Goal: Transaction & Acquisition: Book appointment/travel/reservation

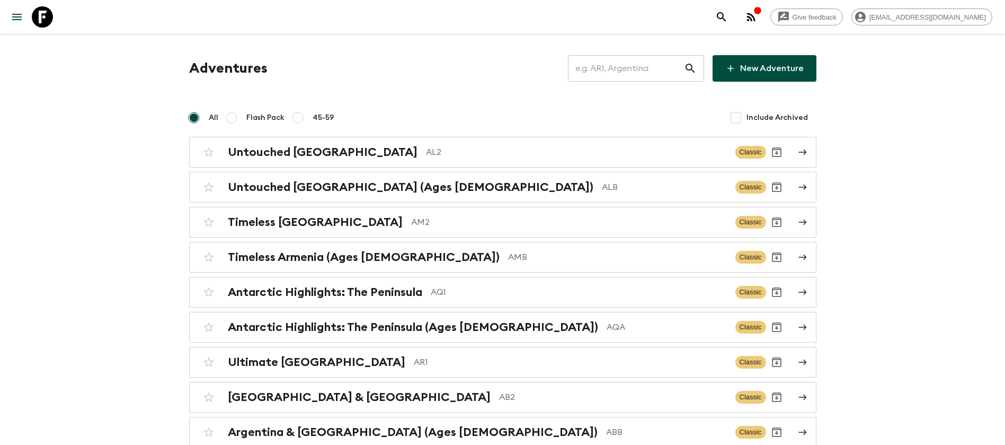
click at [667, 67] on input "text" at bounding box center [626, 69] width 116 height 30
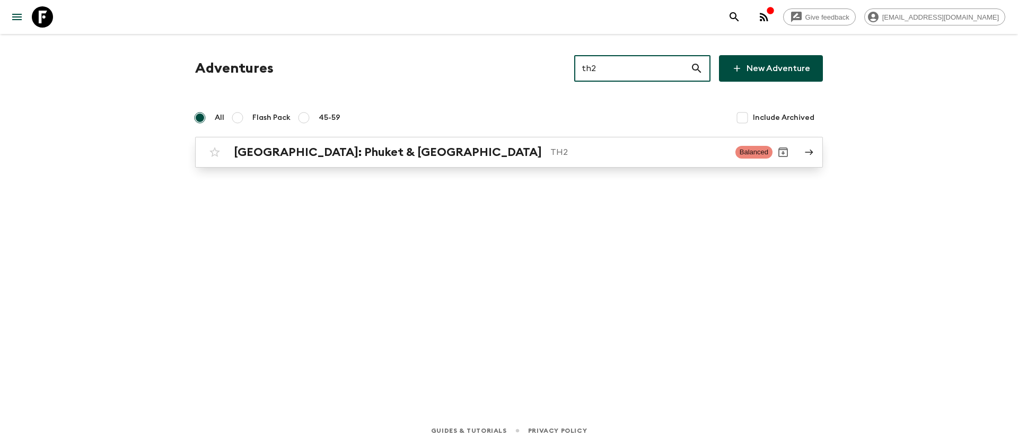
type input "th2"
click at [385, 154] on h2 "[GEOGRAPHIC_DATA]: Phuket & [GEOGRAPHIC_DATA]" at bounding box center [388, 152] width 308 height 14
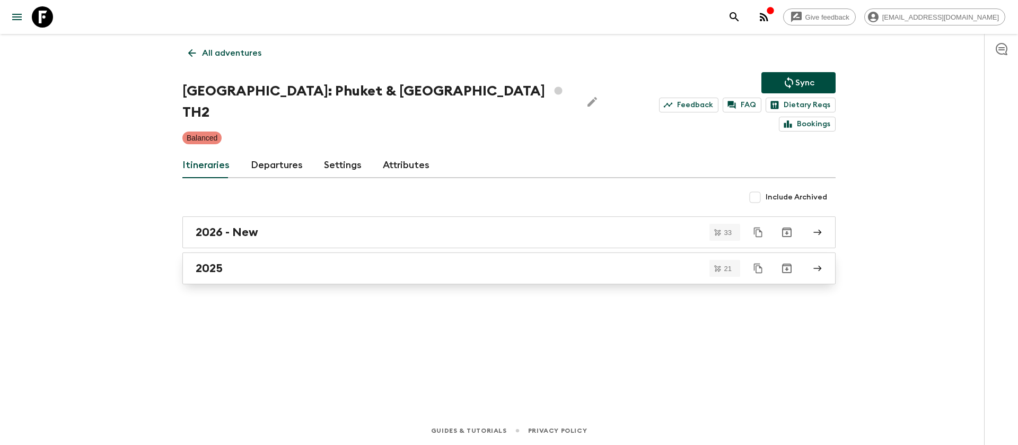
click at [214, 261] on h2 "2025" at bounding box center [209, 268] width 27 height 14
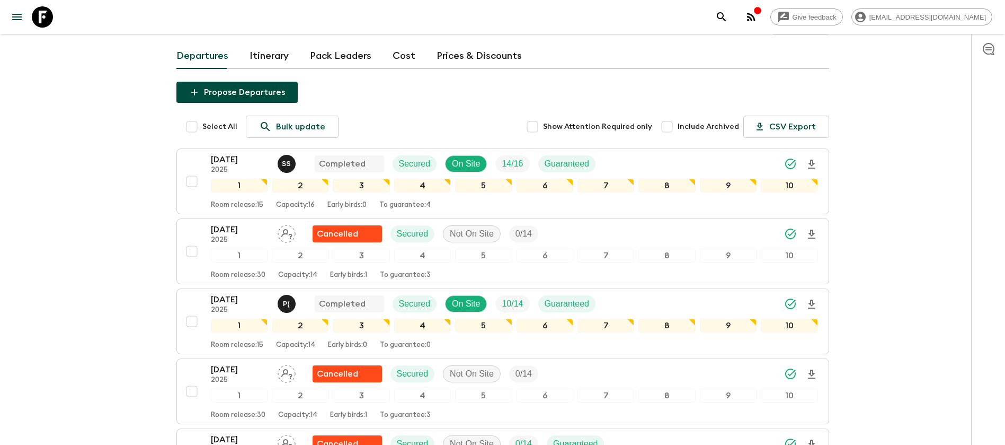
scroll to position [239, 0]
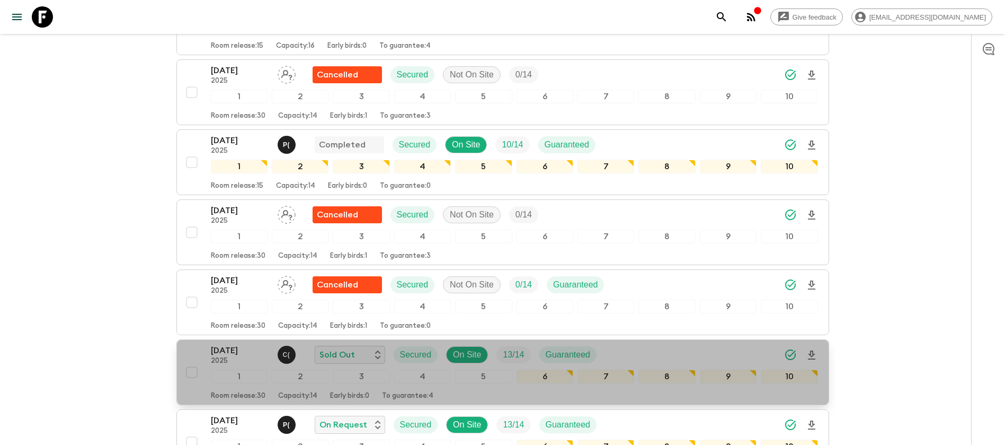
click at [230, 357] on p "2025" at bounding box center [240, 361] width 58 height 8
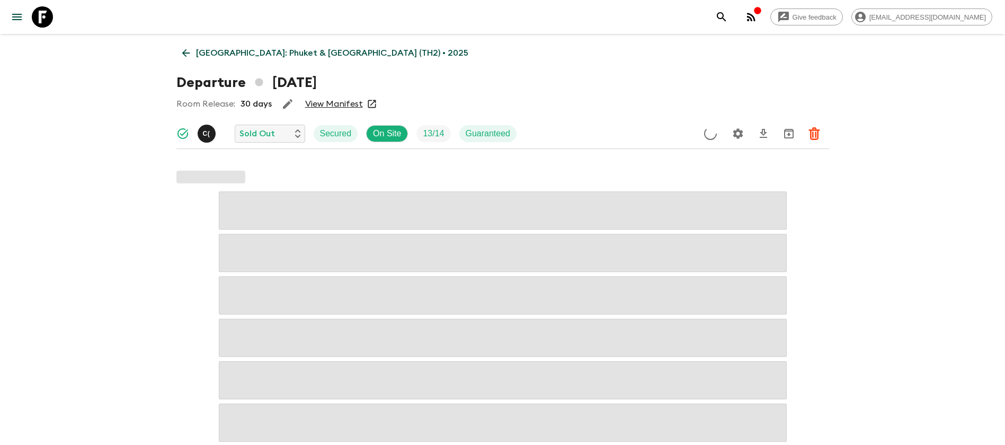
click at [333, 103] on link "View Manifest" at bounding box center [334, 104] width 58 height 11
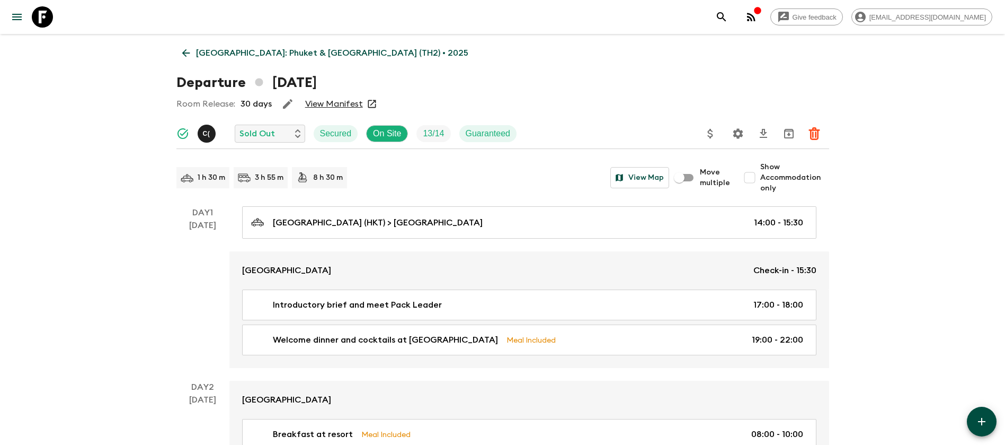
click at [188, 48] on icon at bounding box center [186, 53] width 12 height 12
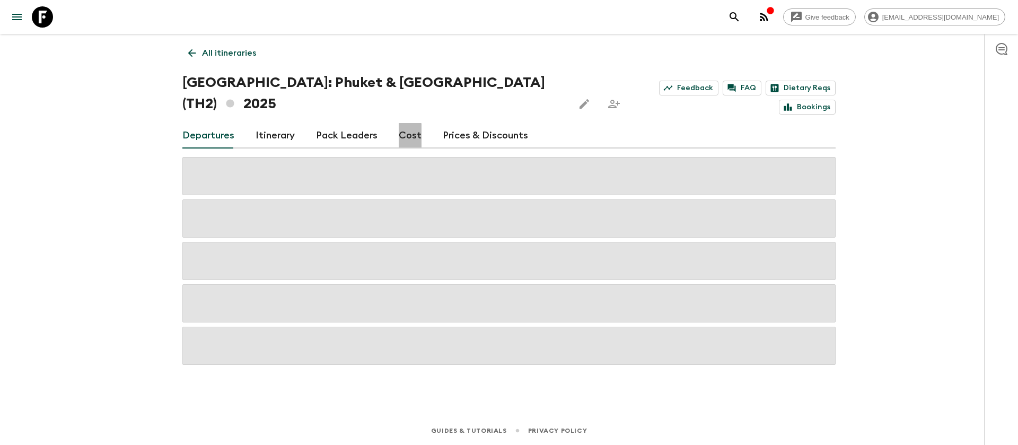
click at [402, 123] on link "Cost" at bounding box center [410, 135] width 23 height 25
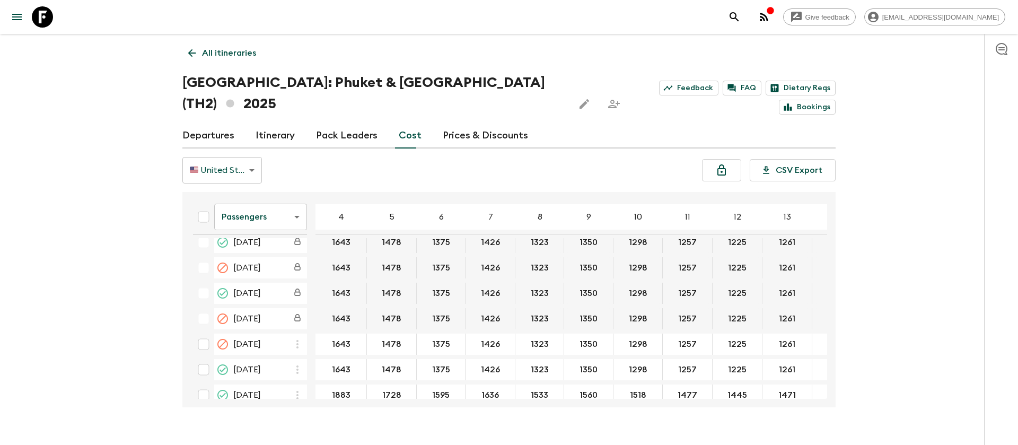
scroll to position [239, 0]
click at [255, 197] on body "Give feedback [EMAIL_ADDRESS][DOMAIN_NAME] All itineraries [GEOGRAPHIC_DATA]: […" at bounding box center [509, 232] width 1018 height 465
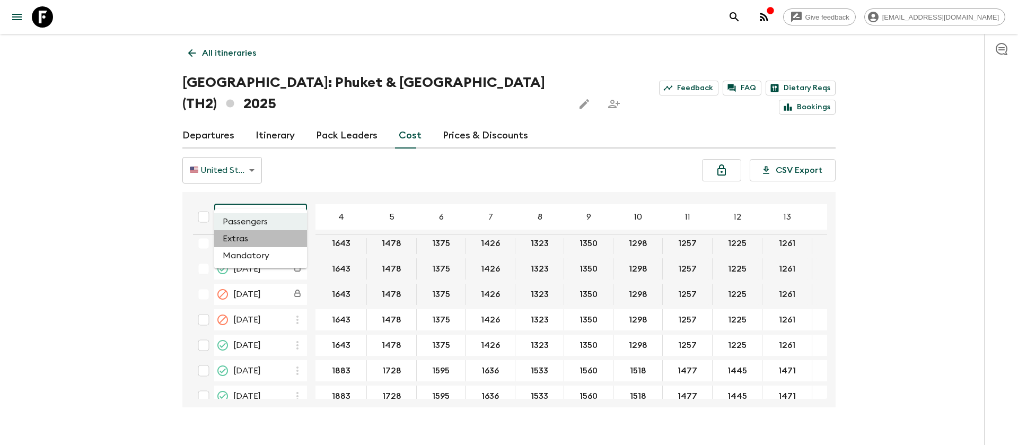
click at [254, 236] on li "Extras" at bounding box center [260, 238] width 93 height 17
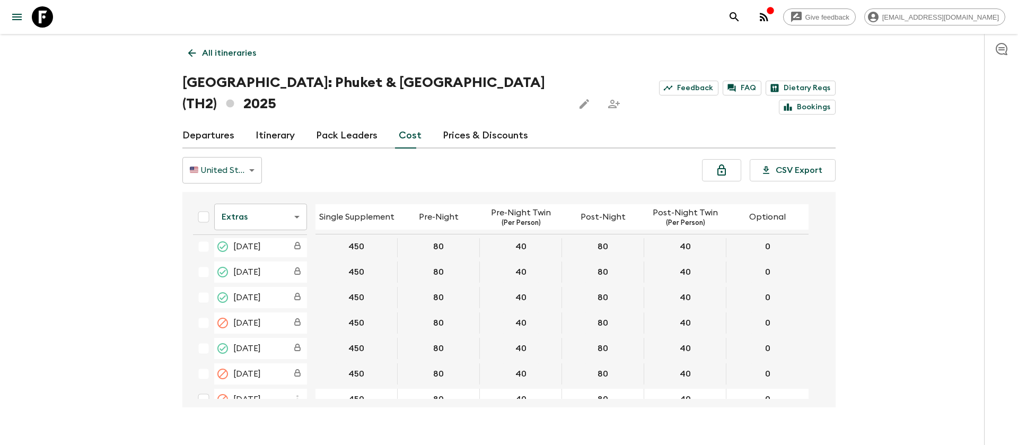
scroll to position [239, 0]
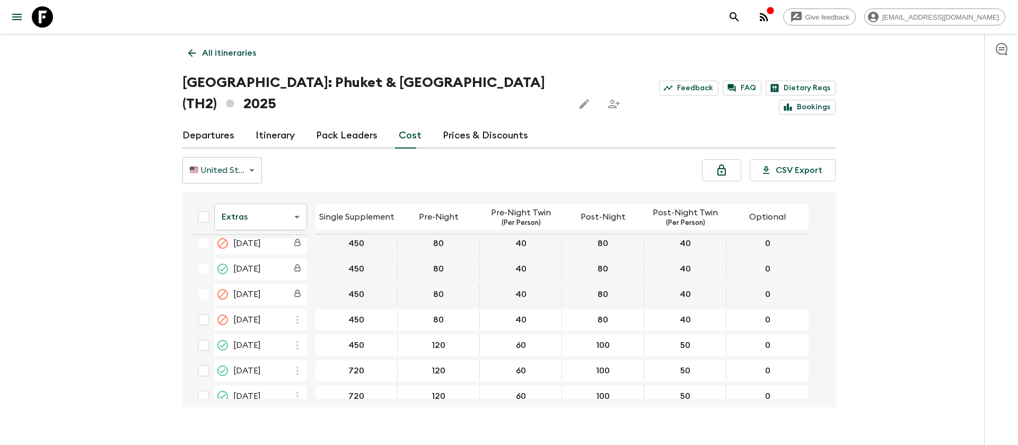
click at [44, 21] on icon at bounding box center [42, 16] width 21 height 21
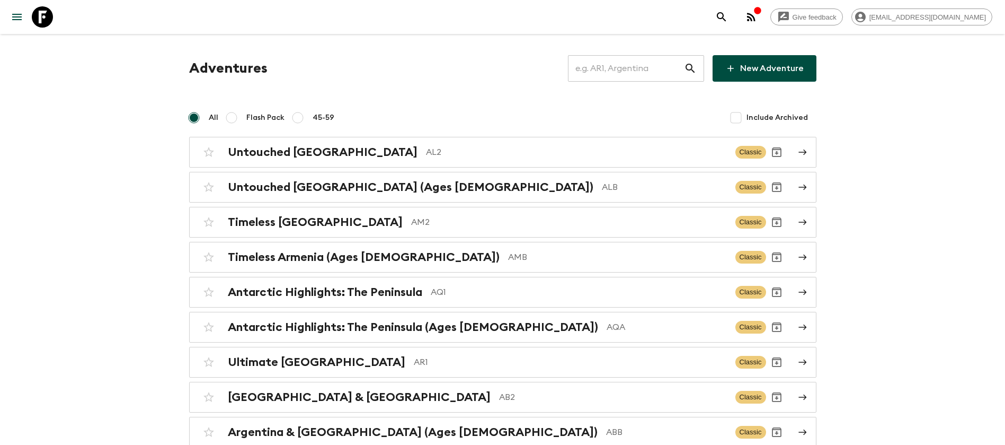
click at [654, 74] on input "text" at bounding box center [626, 69] width 116 height 30
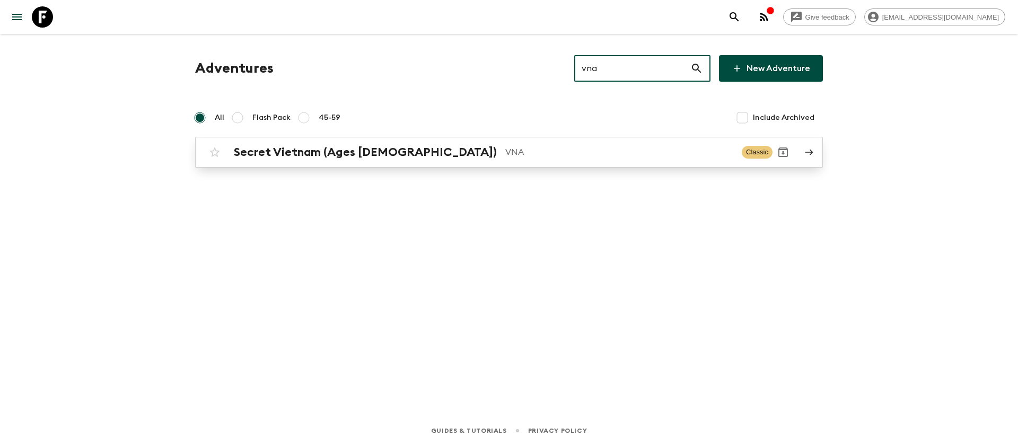
type input "vna"
click at [505, 148] on p "VNA" at bounding box center [619, 152] width 228 height 13
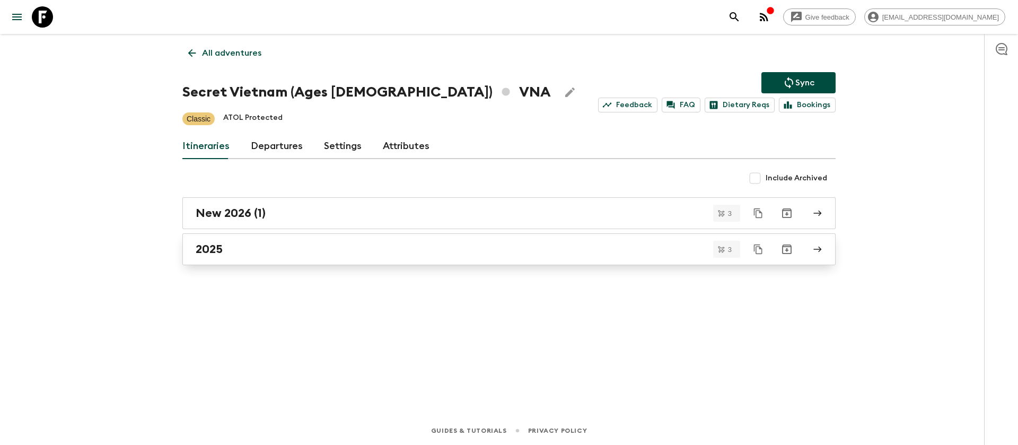
click at [232, 255] on div "2025" at bounding box center [499, 249] width 606 height 14
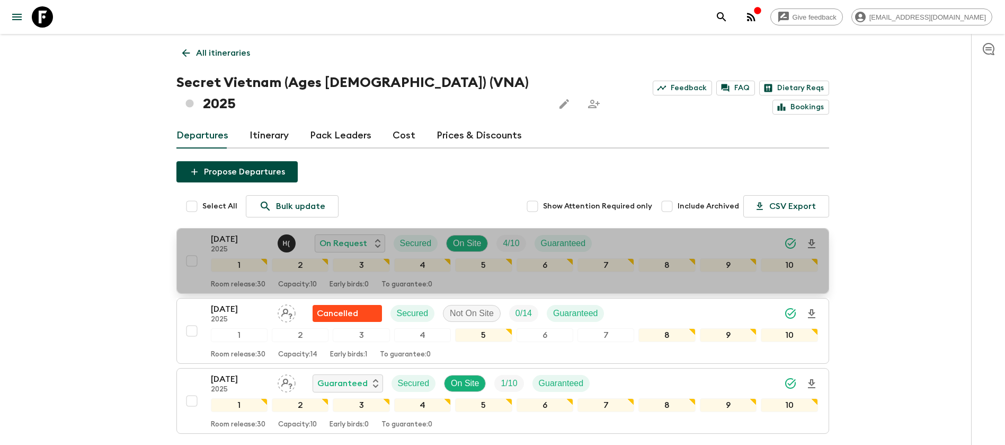
click at [237, 233] on p "[DATE]" at bounding box center [240, 239] width 58 height 13
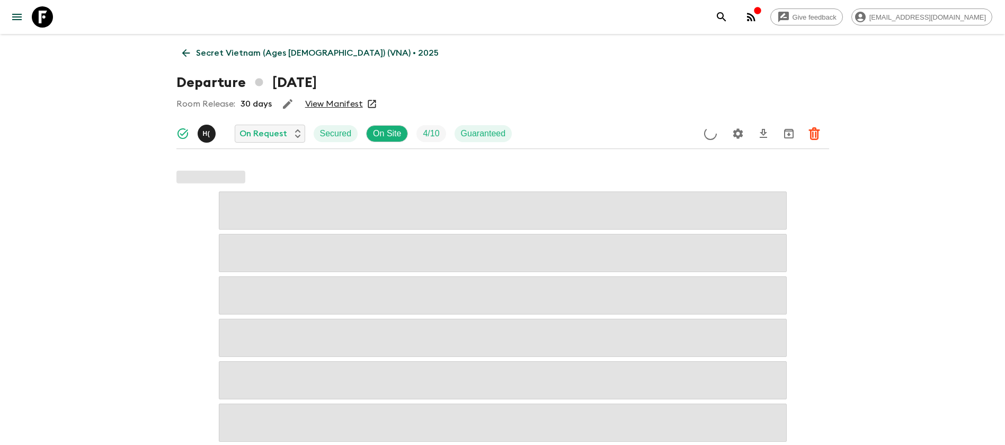
click at [318, 102] on link "View Manifest" at bounding box center [334, 104] width 58 height 11
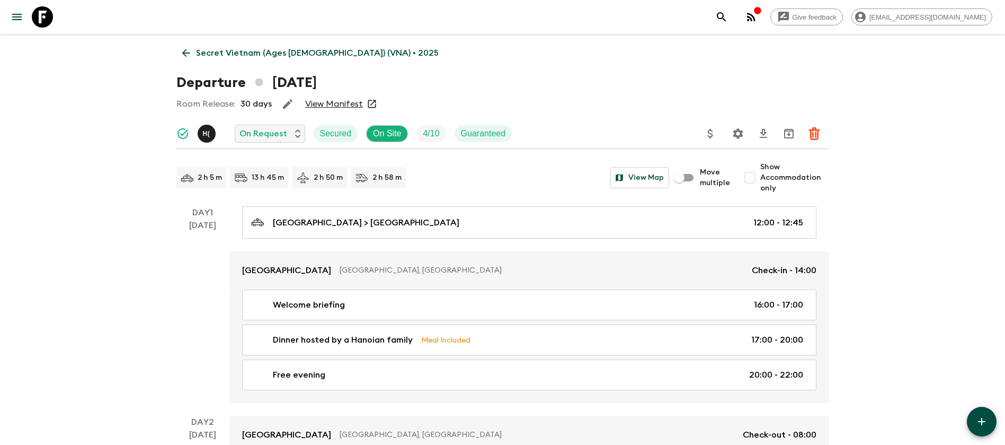
click at [189, 43] on link "Secret Vietnam (Ages [DEMOGRAPHIC_DATA]) (VNA) • 2025" at bounding box center [311, 52] width 268 height 21
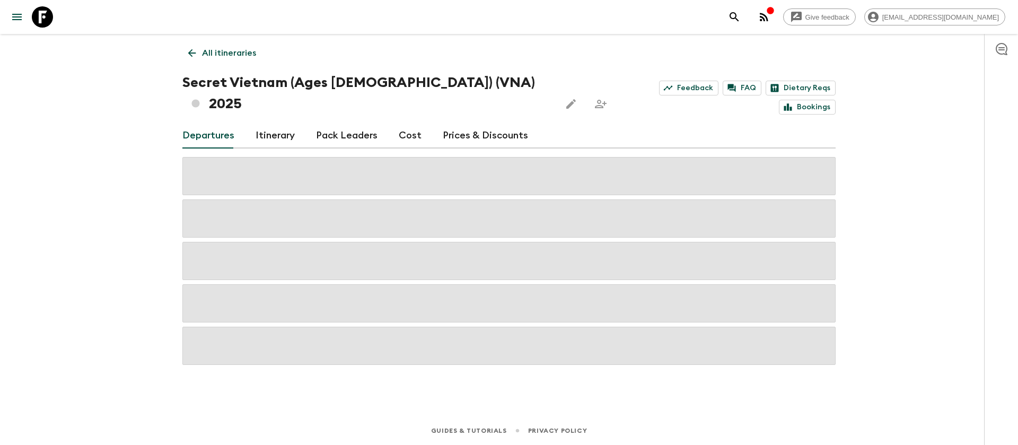
click at [406, 123] on link "Cost" at bounding box center [410, 135] width 23 height 25
